Goal: Transaction & Acquisition: Purchase product/service

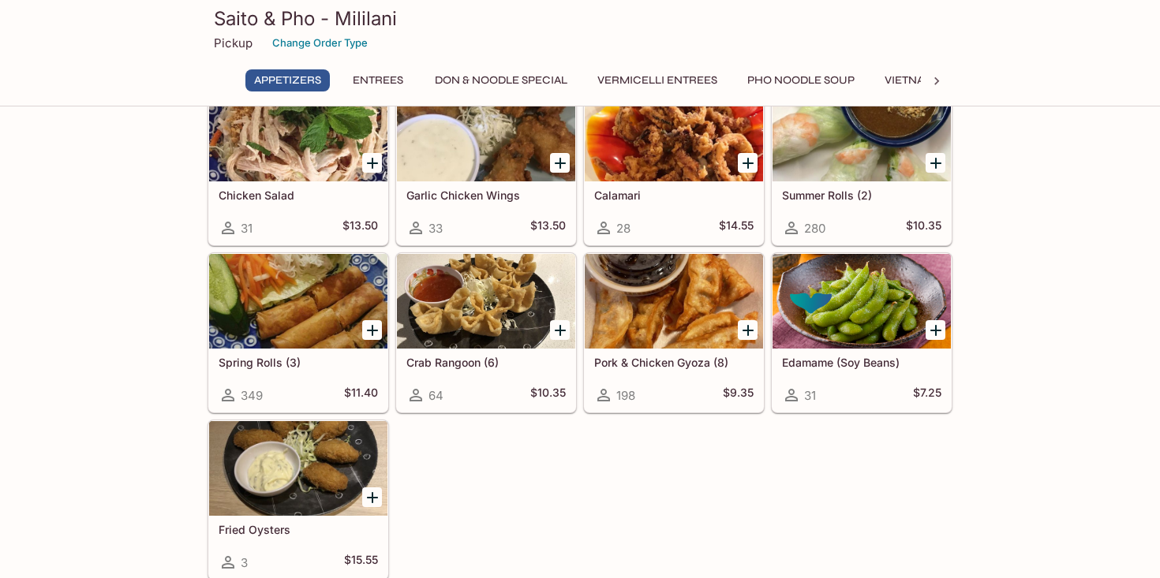
scroll to position [83, 0]
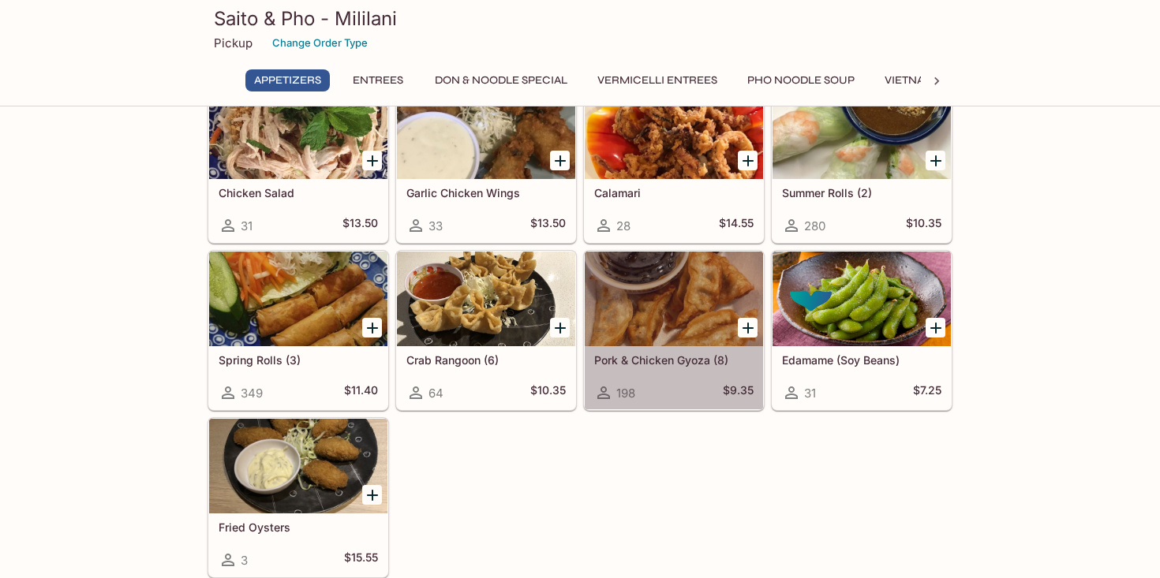
click at [597, 310] on div at bounding box center [674, 299] width 178 height 95
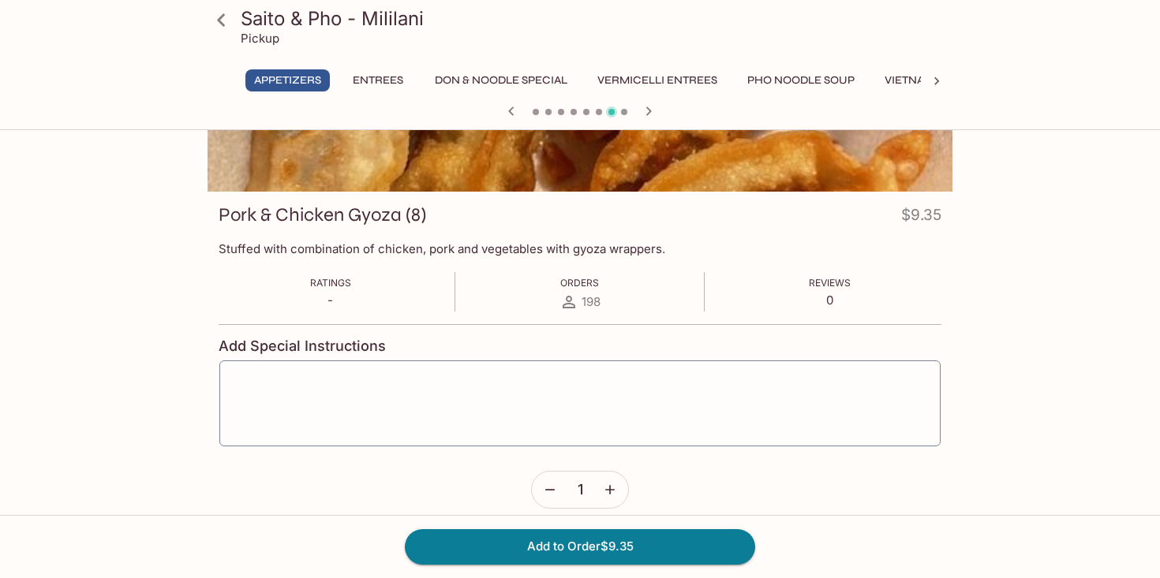
scroll to position [185, 0]
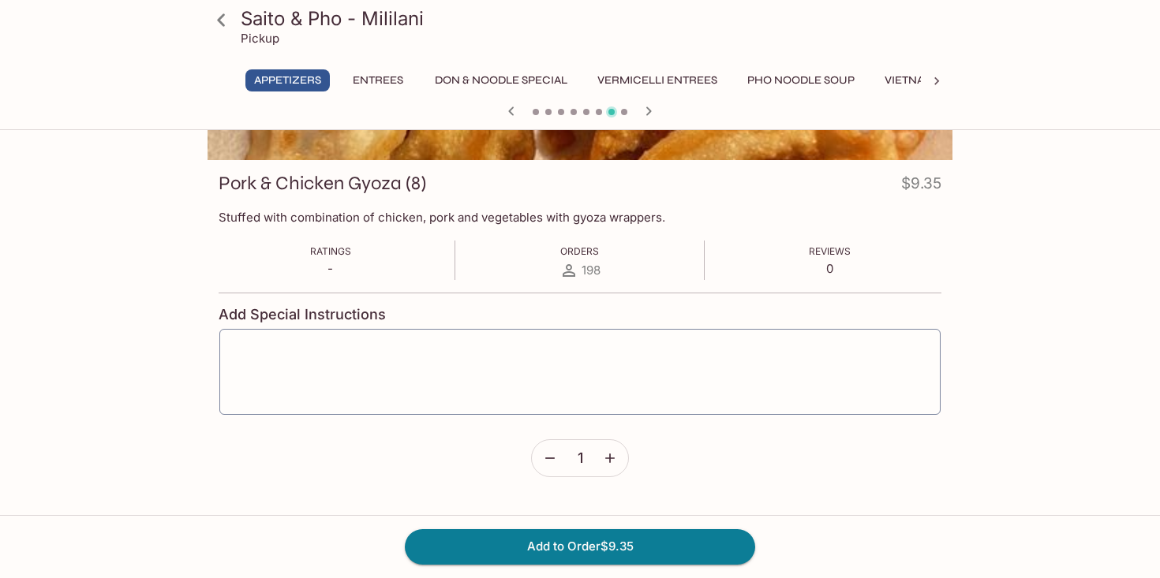
click at [611, 463] on icon "button" at bounding box center [610, 459] width 16 height 16
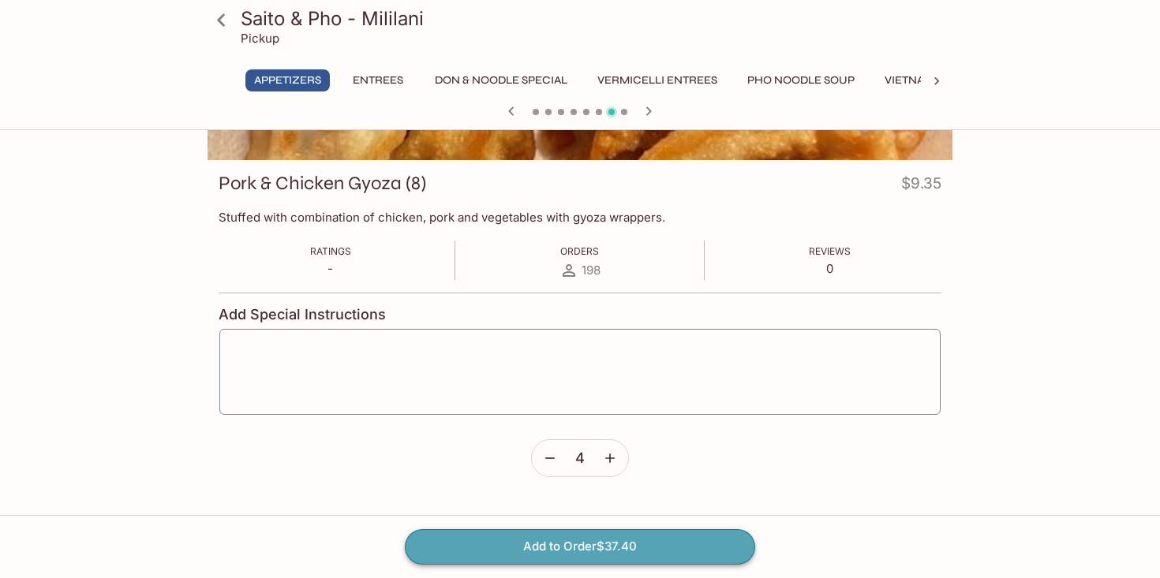
click at [582, 550] on button "Add to Order $37.40" at bounding box center [580, 546] width 350 height 35
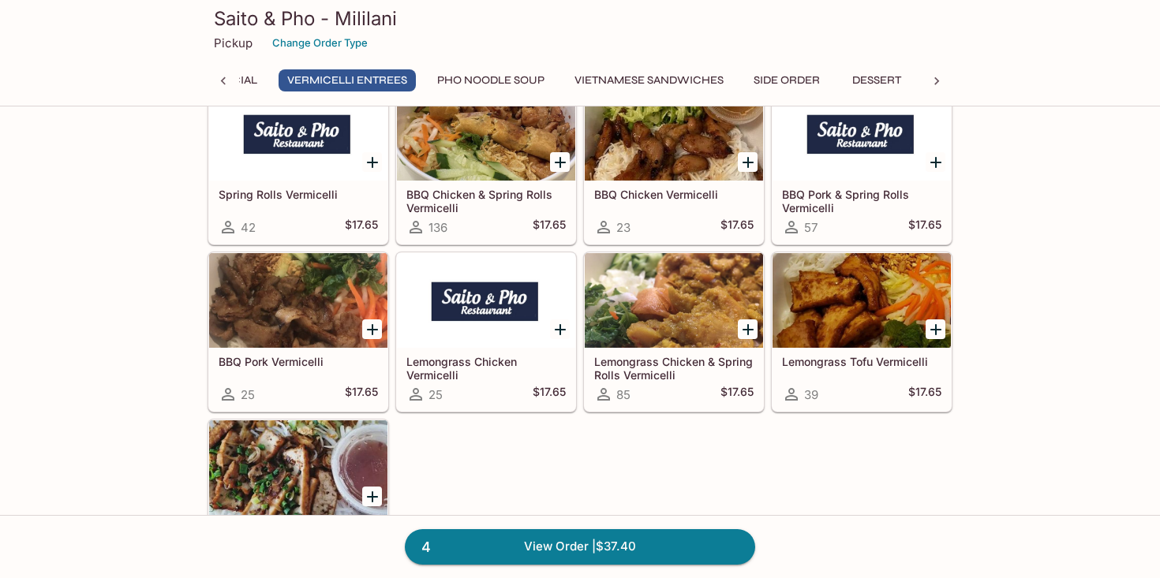
scroll to position [2640, 0]
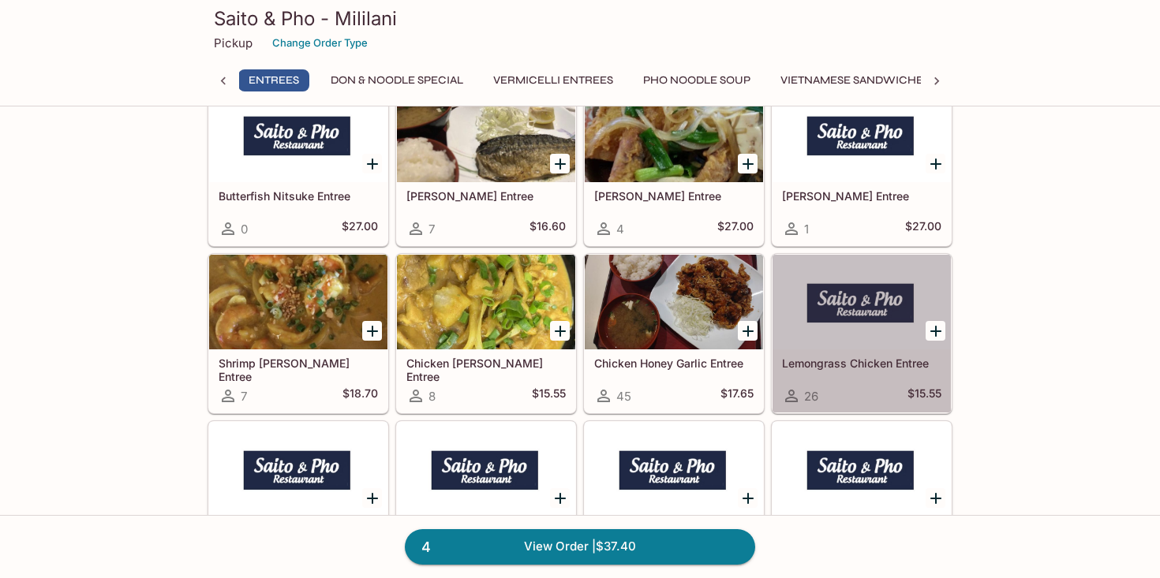
click at [886, 322] on div at bounding box center [862, 302] width 178 height 95
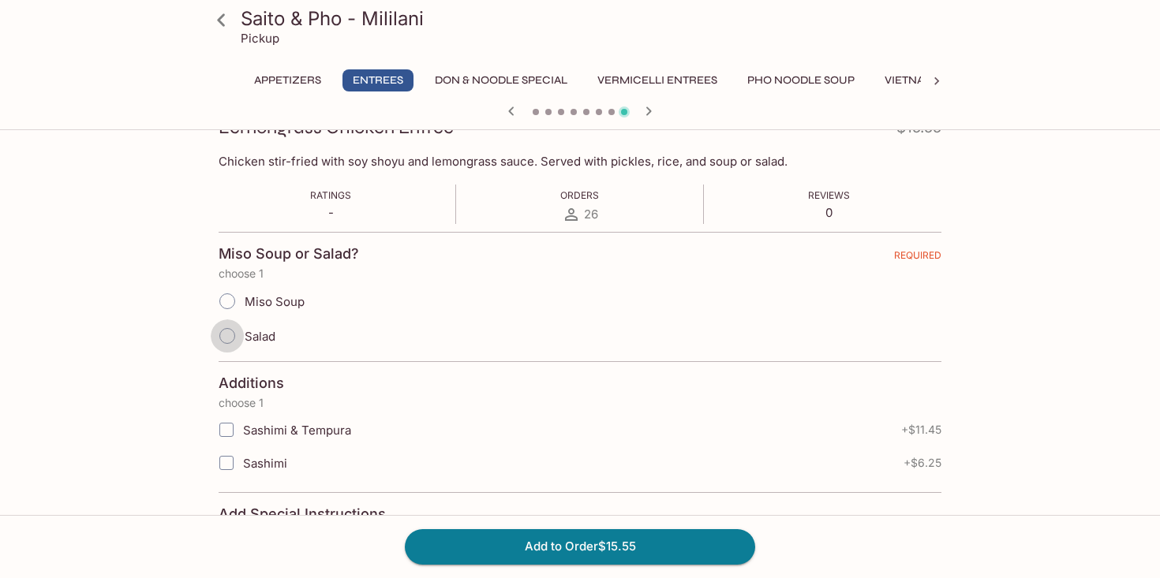
click at [230, 337] on input "Salad" at bounding box center [227, 336] width 33 height 33
radio input "true"
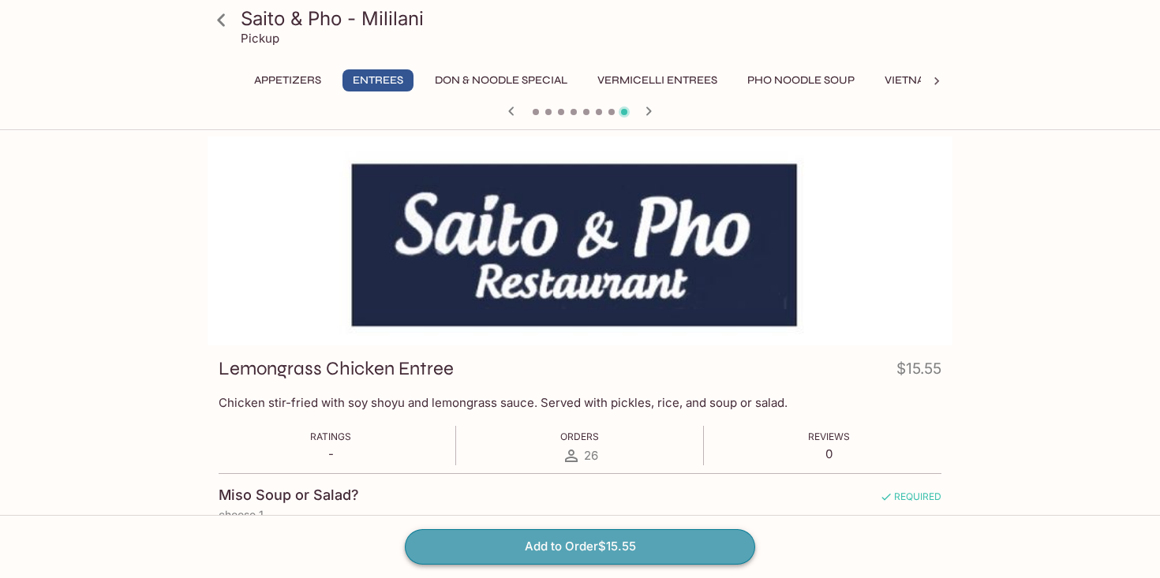
click at [500, 550] on button "Add to Order $15.55" at bounding box center [580, 546] width 350 height 35
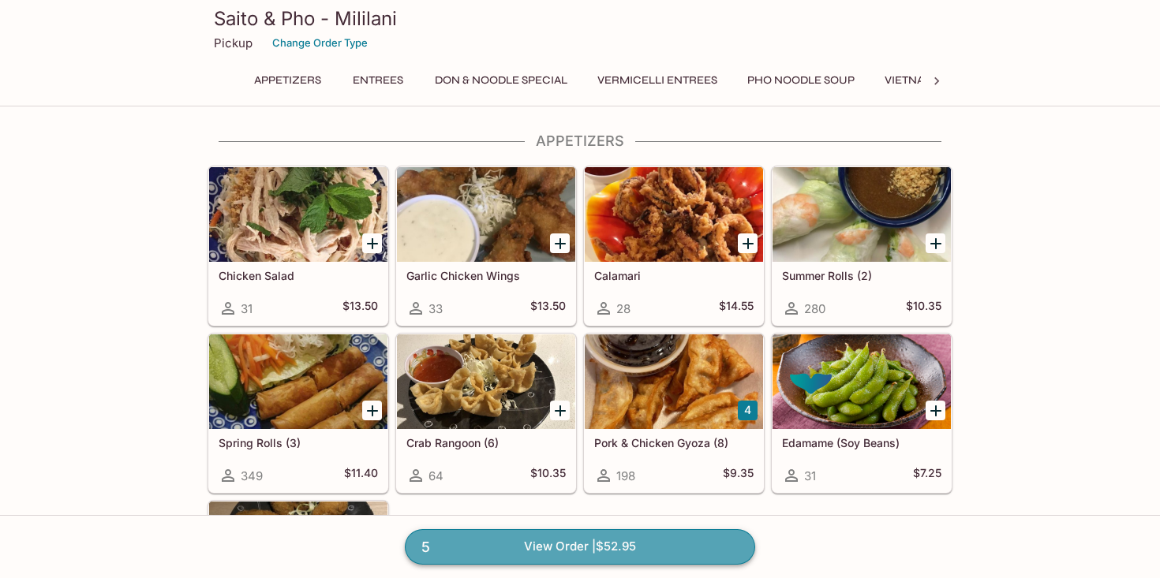
click at [503, 546] on link "5 View Order | $52.95" at bounding box center [580, 546] width 350 height 35
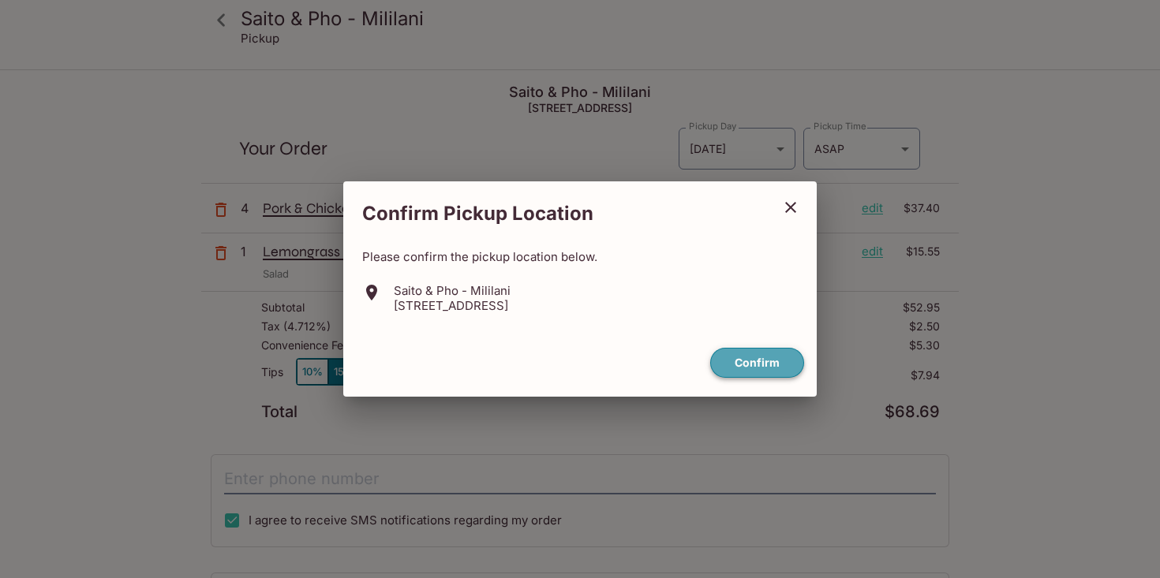
click at [743, 352] on button "Confirm" at bounding box center [757, 363] width 94 height 31
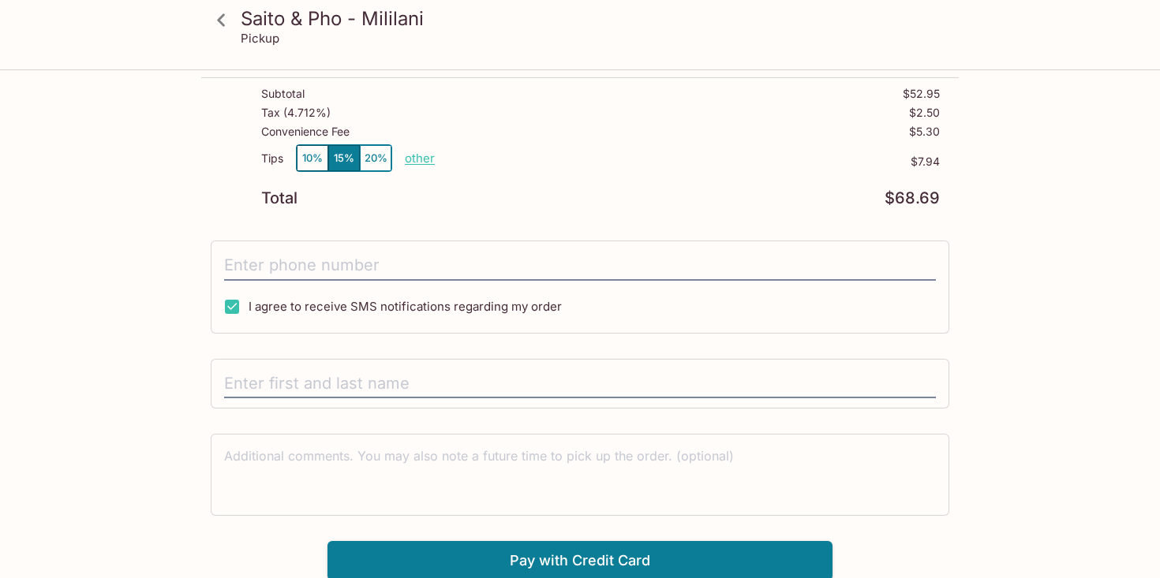
scroll to position [216, 0]
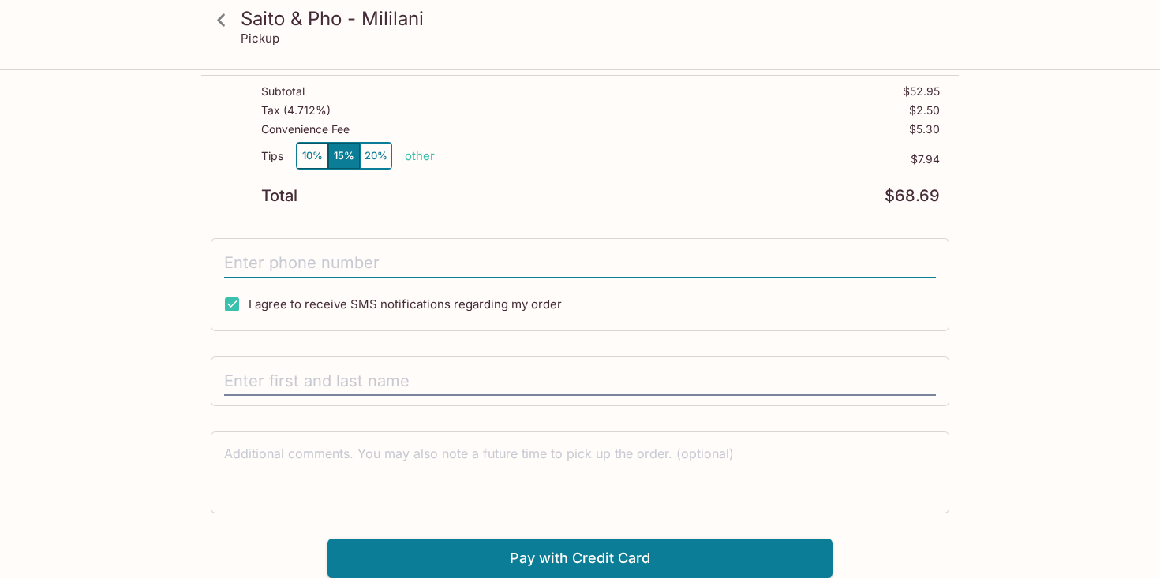
click at [717, 256] on input "tel" at bounding box center [580, 264] width 712 height 30
type input "[PHONE_NUMBER]"
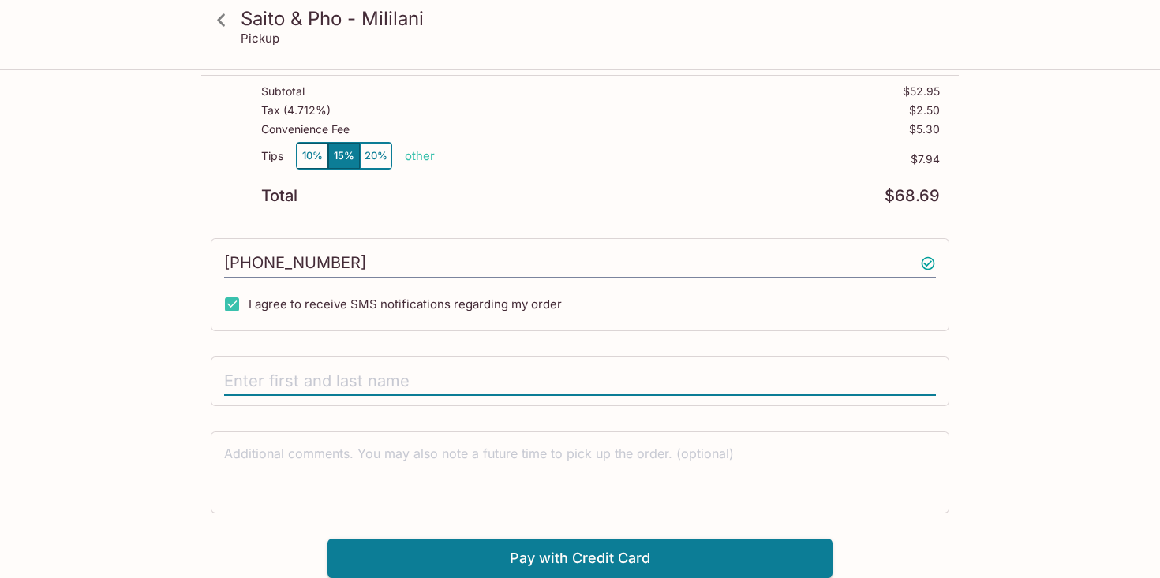
click at [351, 377] on input "text" at bounding box center [580, 382] width 712 height 30
type input "[PERSON_NAME]"
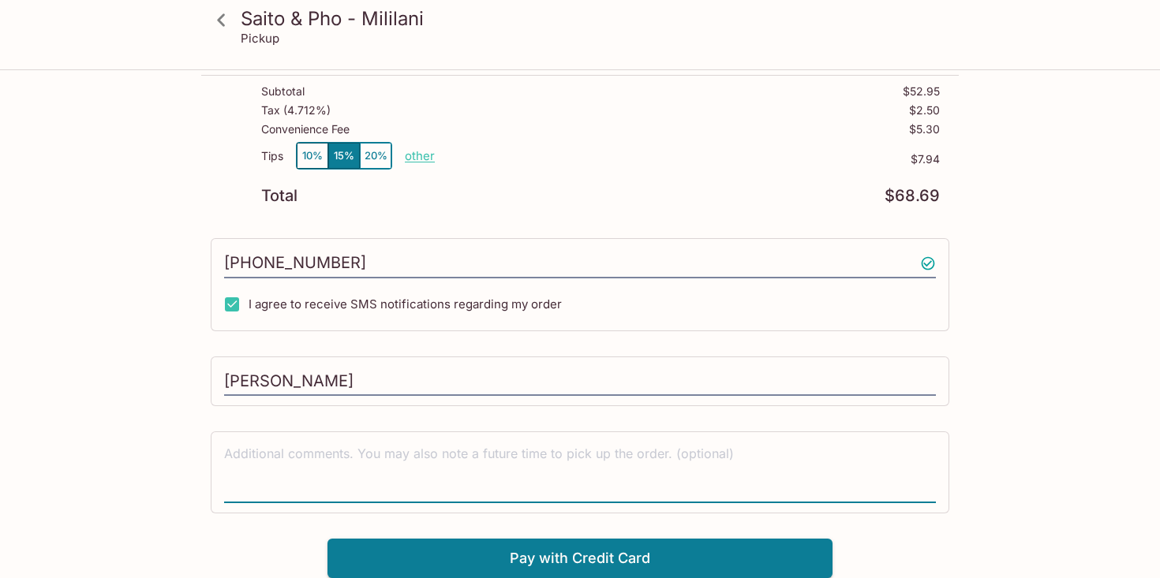
click at [379, 464] on textarea at bounding box center [580, 472] width 712 height 54
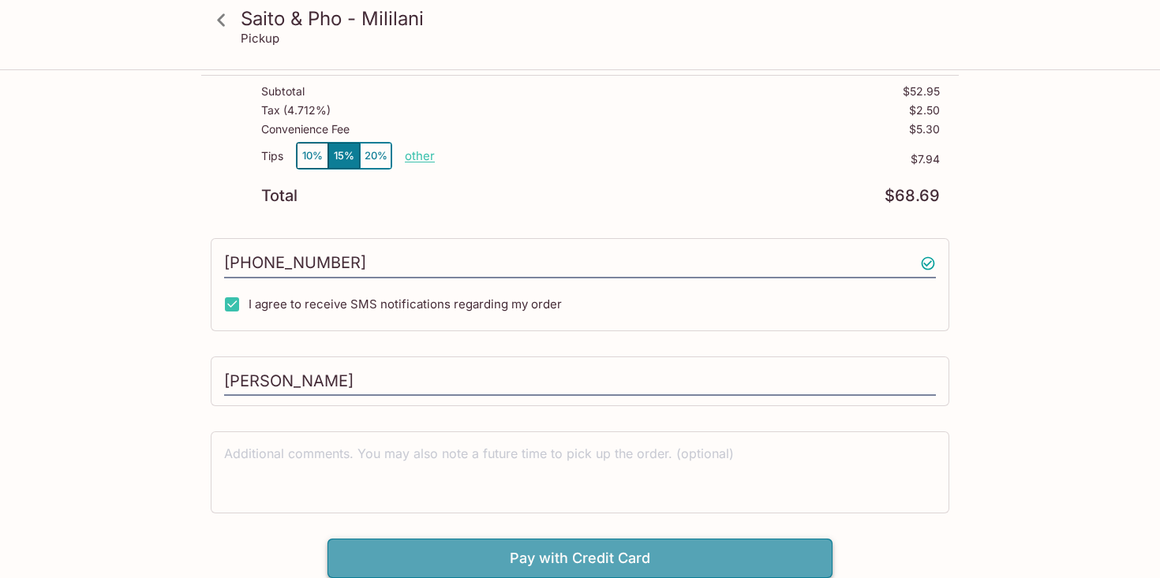
click at [384, 552] on button "Pay with Credit Card" at bounding box center [579, 558] width 505 height 39
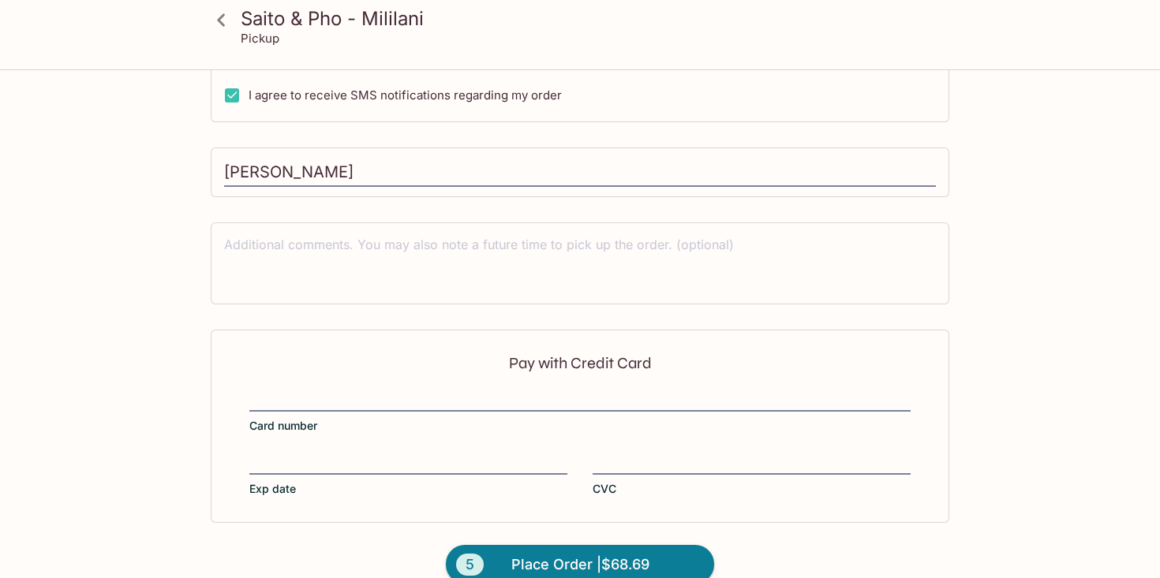
scroll to position [453, 0]
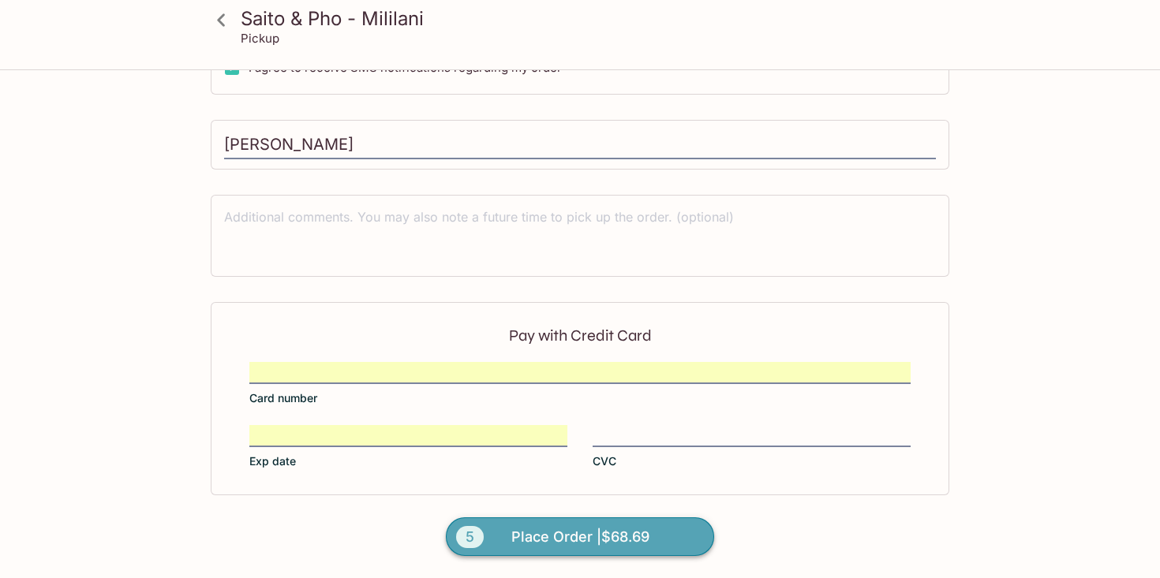
click at [572, 548] on span "Place Order | $68.69" at bounding box center [580, 537] width 138 height 25
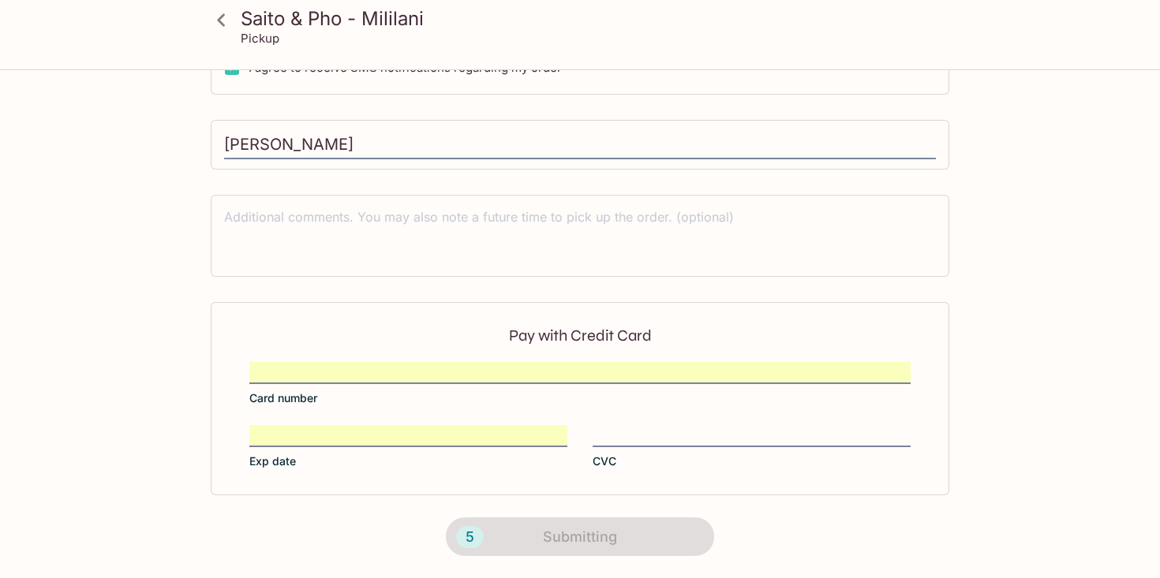
scroll to position [0, 0]
